Goal: Contribute content

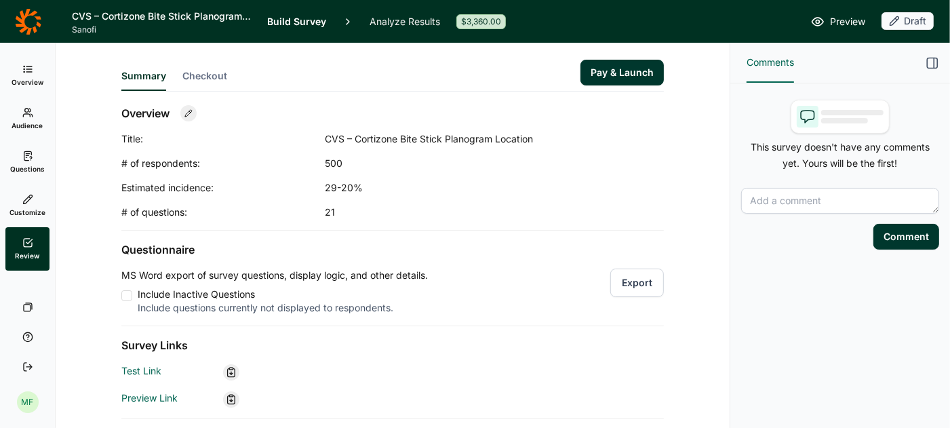
click at [22, 159] on icon at bounding box center [27, 156] width 11 height 11
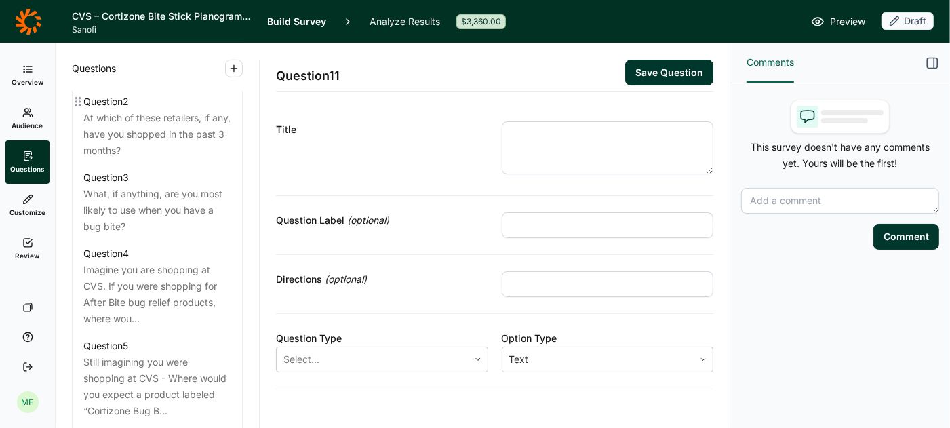
scroll to position [773, 0]
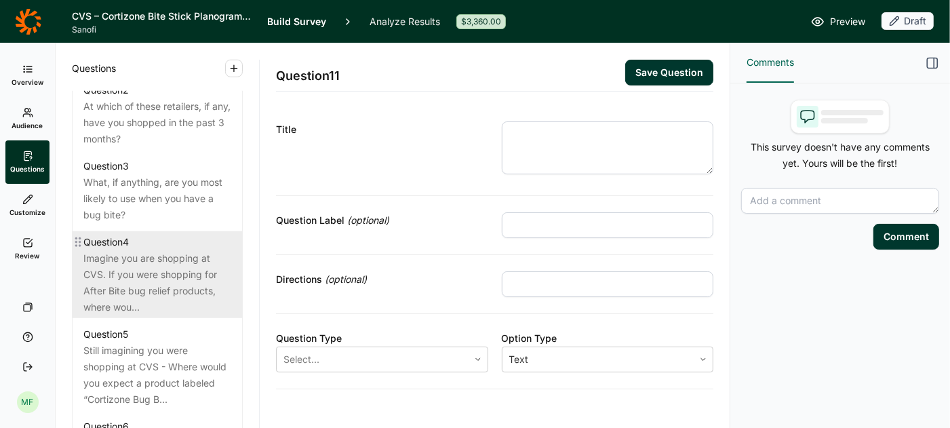
click at [170, 250] on div "Imagine you are shopping at CVS. If you were shopping for After Bite bug relief…" at bounding box center [157, 282] width 148 height 65
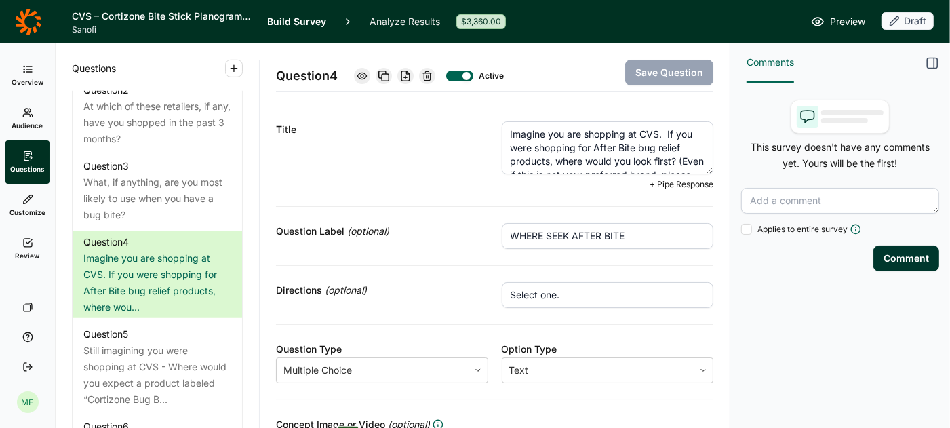
click at [585, 144] on textarea "Imagine you are shopping at CVS. If you were shopping for After Bite bug relief…" at bounding box center [608, 147] width 212 height 53
drag, startPoint x: 633, startPoint y: 146, endPoint x: 596, endPoint y: 145, distance: 37.3
click at [596, 145] on textarea "Imagine you are shopping at CVS. If you were shopping for After Bite bug relief…" at bounding box center [608, 147] width 212 height 53
click at [616, 147] on textarea "Imagine you are shopping at CVS. If you were shopping for bug relief products, …" at bounding box center [608, 147] width 212 height 53
click at [626, 144] on textarea "Imagine you are shopping at CVS. If you were shopping for bug bit itch relief p…" at bounding box center [608, 147] width 212 height 53
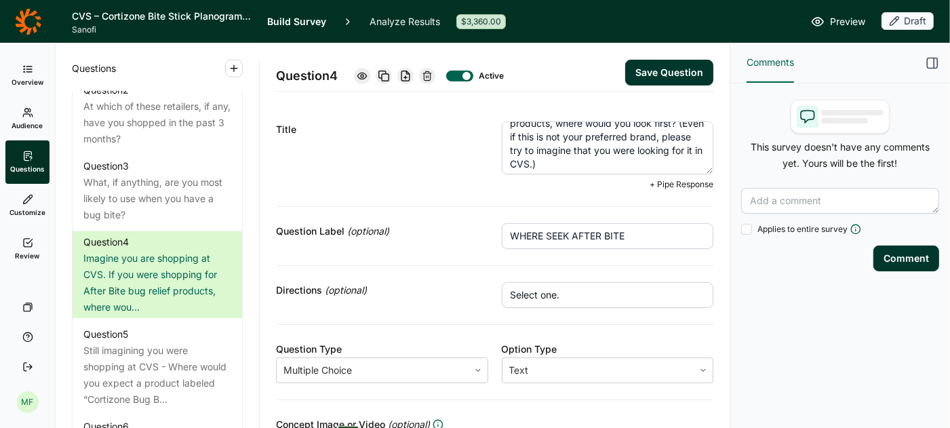
scroll to position [41, 0]
drag, startPoint x: 583, startPoint y: 161, endPoint x: 510, endPoint y: 137, distance: 77.0
click at [510, 137] on textarea "Imagine you are shopping at CVS. If you were shopping for bug bite itch relief …" at bounding box center [608, 147] width 212 height 53
type textarea "Imagine you are shopping at CVS. If you were shopping for bug bite itch relief …"
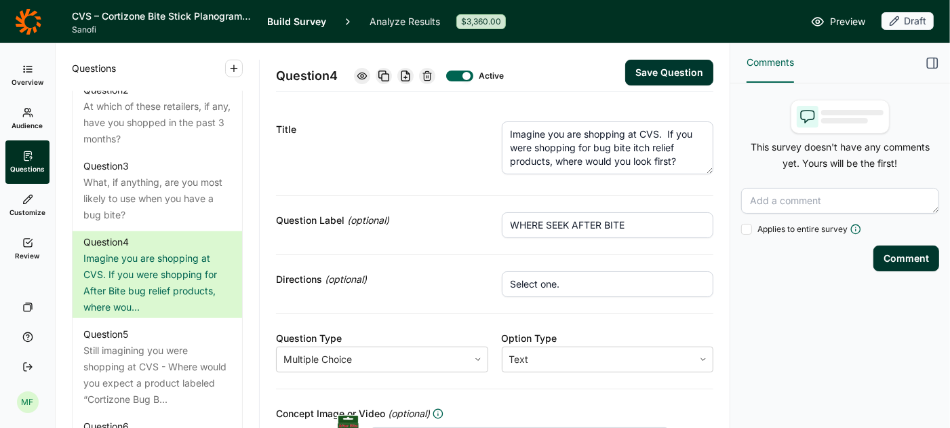
drag, startPoint x: 636, startPoint y: 231, endPoint x: 572, endPoint y: 224, distance: 64.2
click at [572, 225] on input "WHERE SEEK AFTER BITE" at bounding box center [608, 225] width 212 height 26
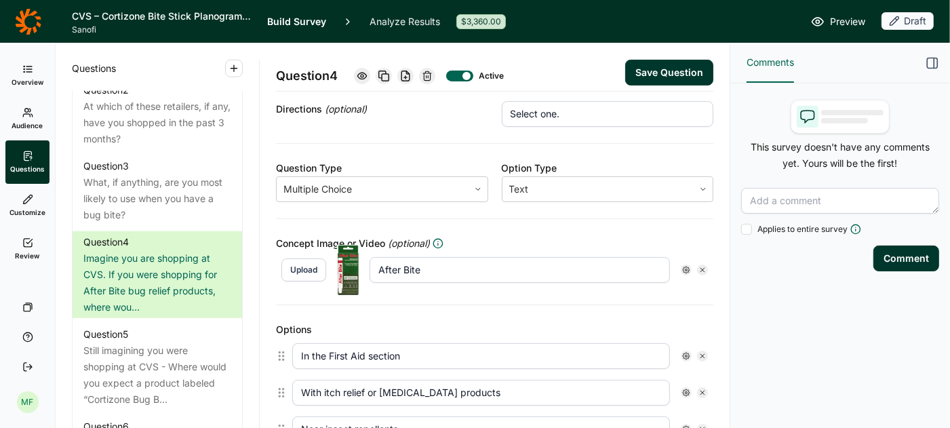
scroll to position [171, 0]
type input "WHERE SEEK BUG BITE ITCH RELIEF"
click at [703, 265] on icon at bounding box center [703, 269] width 8 height 8
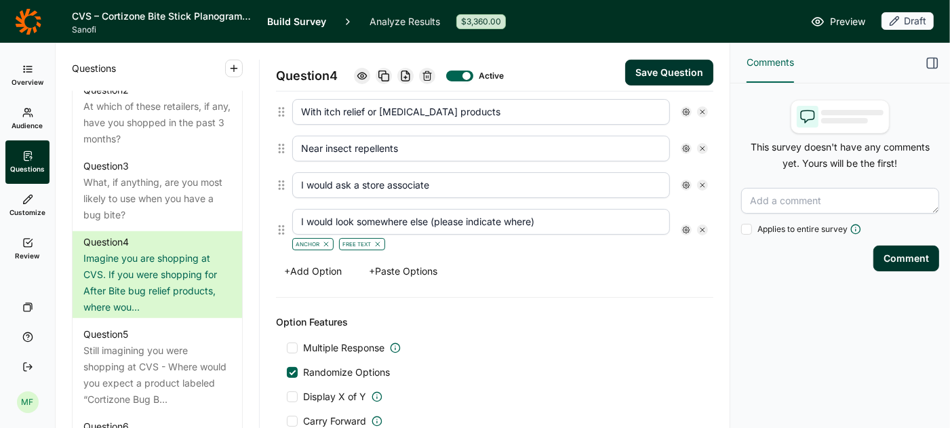
scroll to position [429, 0]
click at [646, 72] on button "Save Question" at bounding box center [669, 73] width 88 height 26
click at [26, 248] on icon at bounding box center [27, 242] width 11 height 11
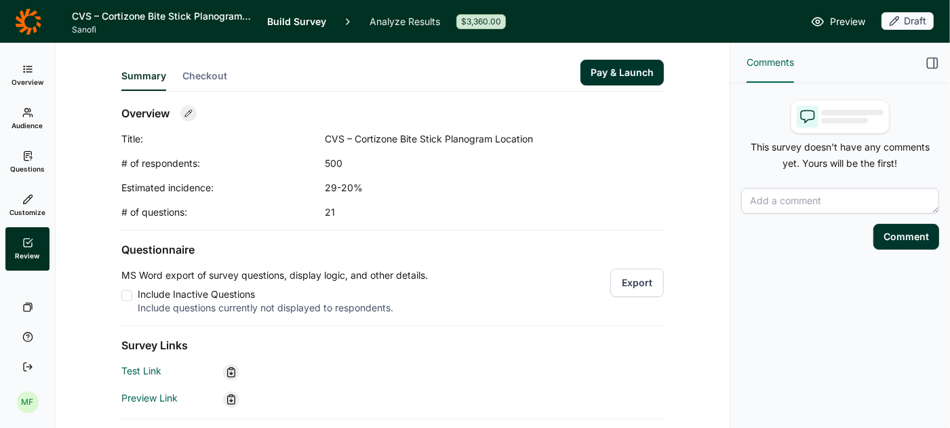
click at [640, 279] on button "Export" at bounding box center [637, 283] width 54 height 28
